Goal: Task Accomplishment & Management: Manage account settings

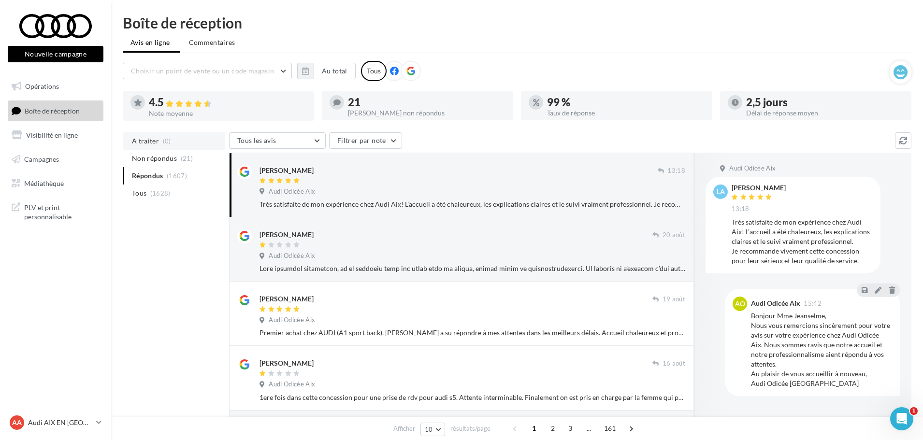
click at [159, 142] on li "A traiter (0)" at bounding box center [174, 140] width 102 height 17
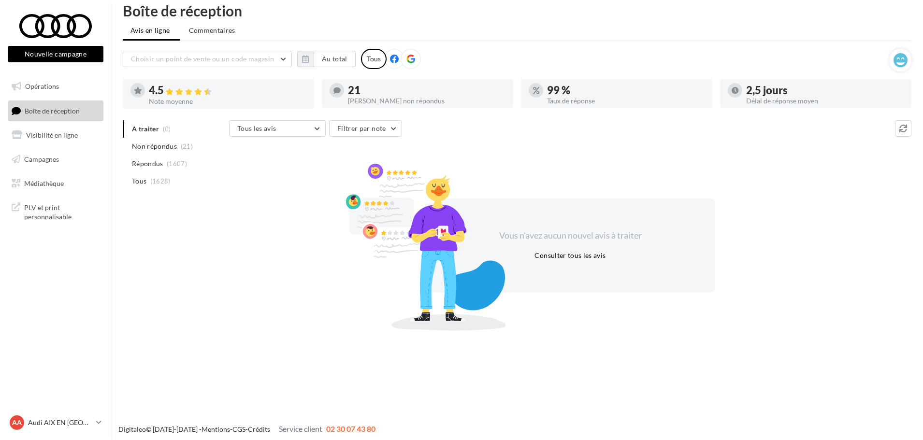
scroll to position [15, 0]
